Goal: Task Accomplishment & Management: Manage account settings

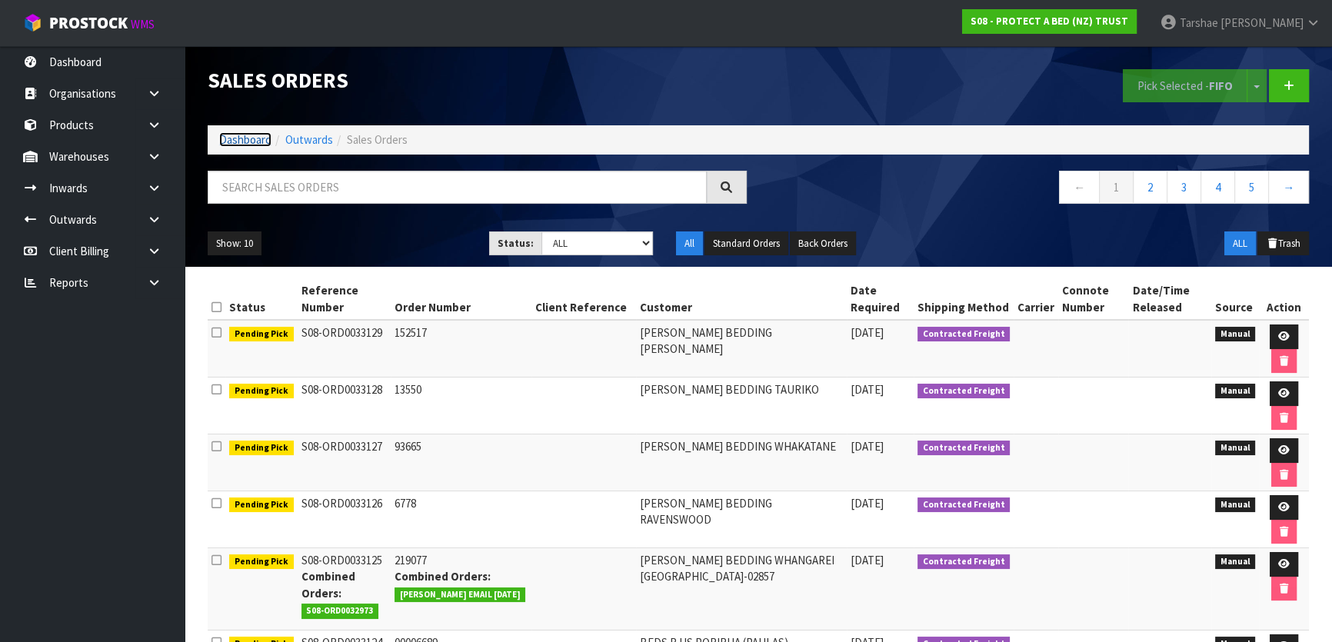
click at [229, 141] on link "Dashboard" at bounding box center [245, 139] width 52 height 15
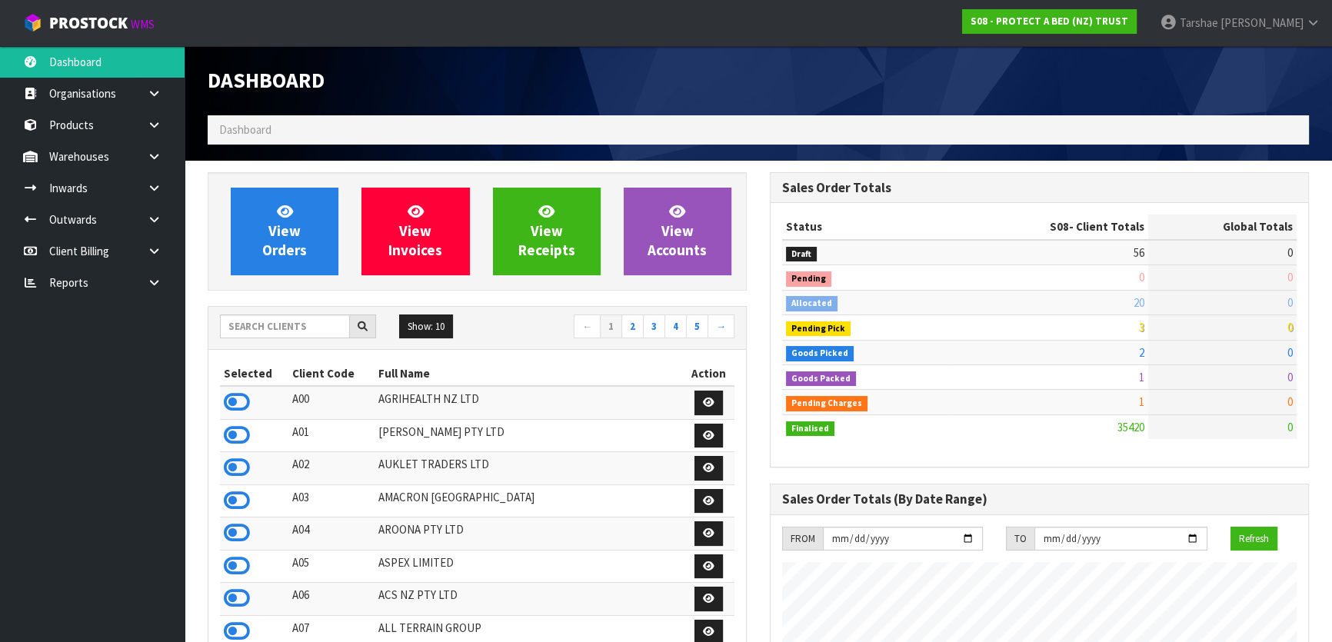
scroll to position [1163, 562]
click at [1178, 23] on icon at bounding box center [1169, 22] width 18 height 1
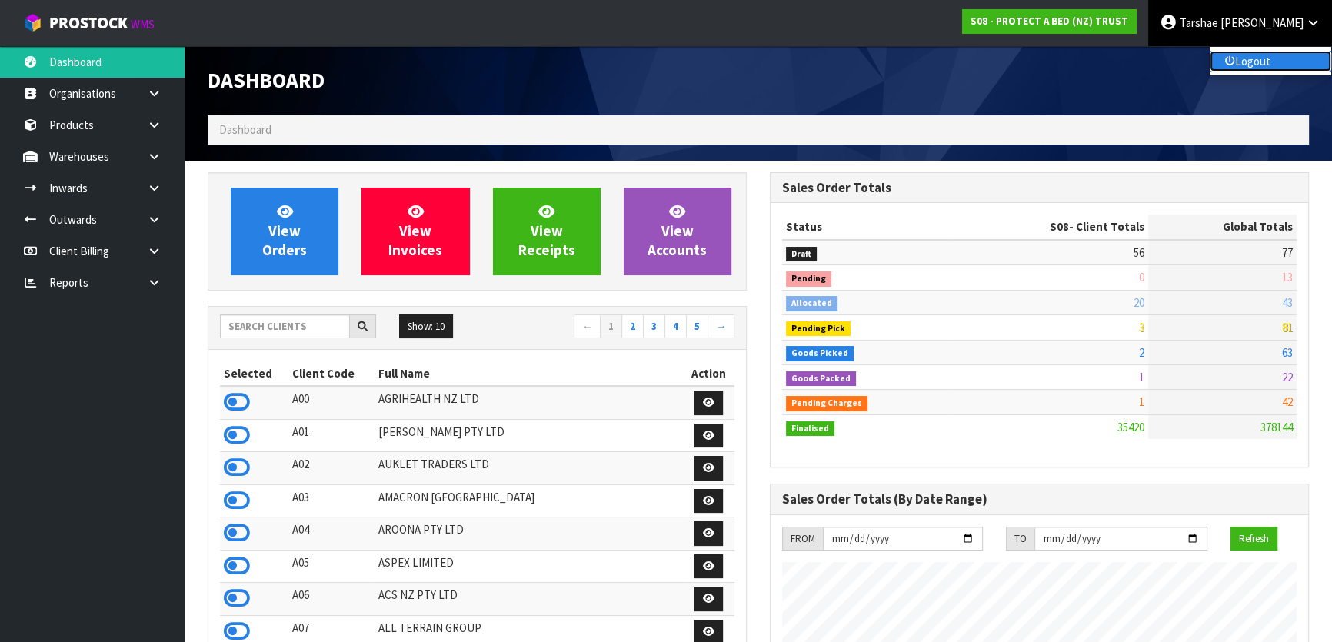
click at [1216, 56] on link "Logout" at bounding box center [1271, 61] width 122 height 21
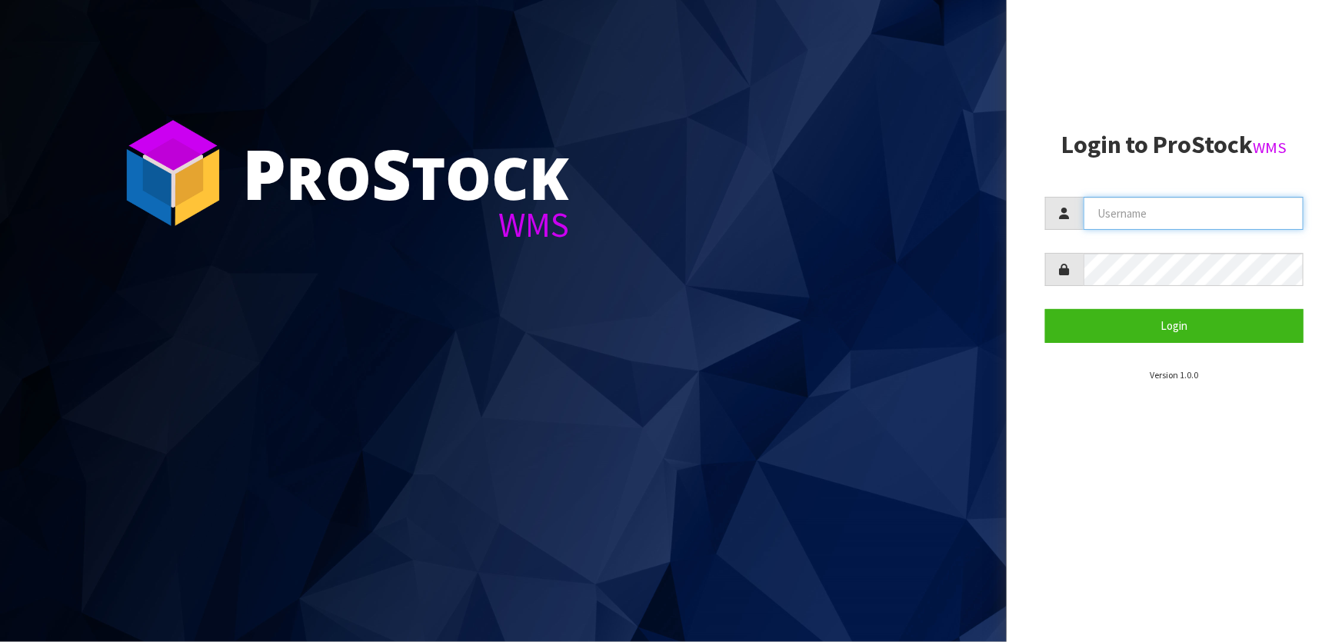
click at [1140, 221] on input "text" at bounding box center [1194, 213] width 220 height 33
type input "A"
type input "adrient@cwl.co.nz"
click at [1045, 309] on button "Login" at bounding box center [1174, 325] width 258 height 33
